Goal: Information Seeking & Learning: Learn about a topic

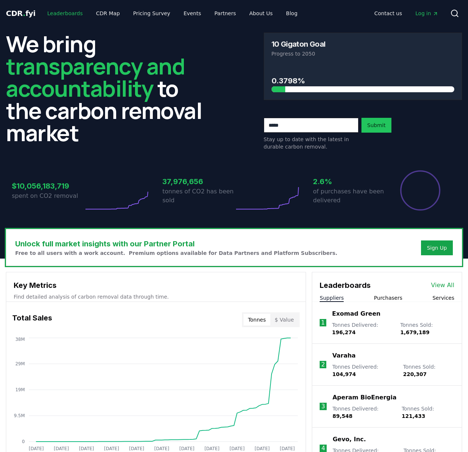
click at [66, 14] on link "Leaderboards" at bounding box center [64, 13] width 47 height 13
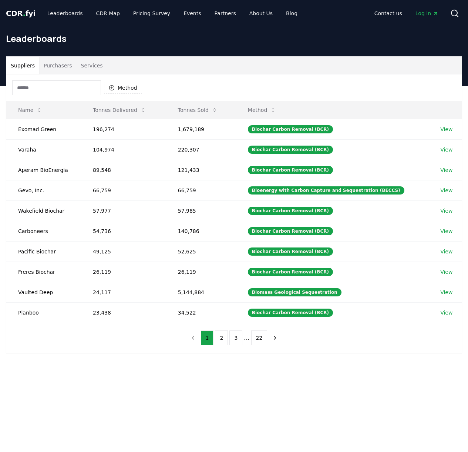
click at [53, 66] on button "Purchasers" at bounding box center [57, 66] width 37 height 18
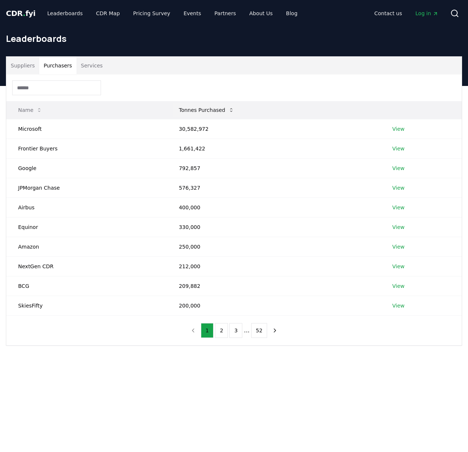
click at [225, 108] on button "Tonnes Purchased" at bounding box center [206, 110] width 67 height 15
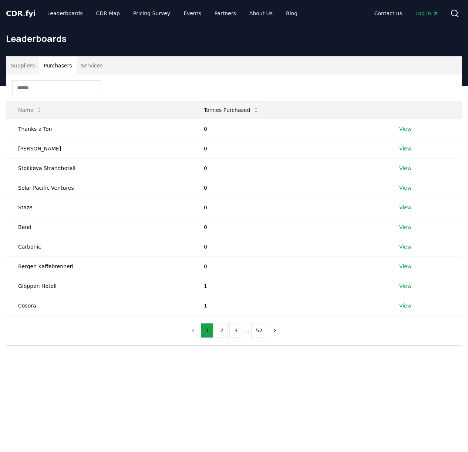
click at [237, 110] on button "Tonnes Purchased" at bounding box center [231, 110] width 67 height 15
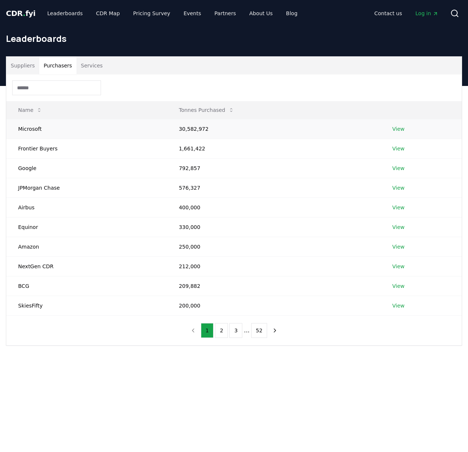
click at [405, 126] on td "View" at bounding box center [420, 129] width 81 height 20
click at [403, 127] on link "View" at bounding box center [398, 128] width 12 height 7
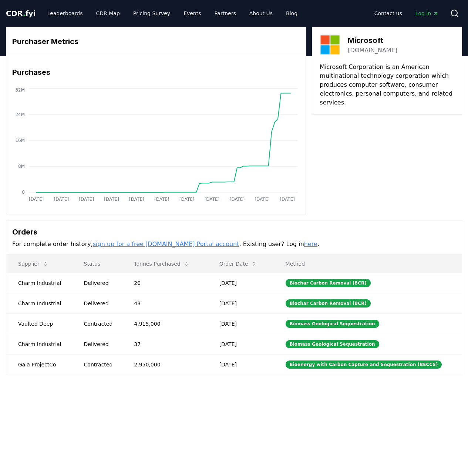
click at [183, 242] on link "sign up for a free CDR.fyi Portal account" at bounding box center [166, 243] width 147 height 7
